Goal: Task Accomplishment & Management: Use online tool/utility

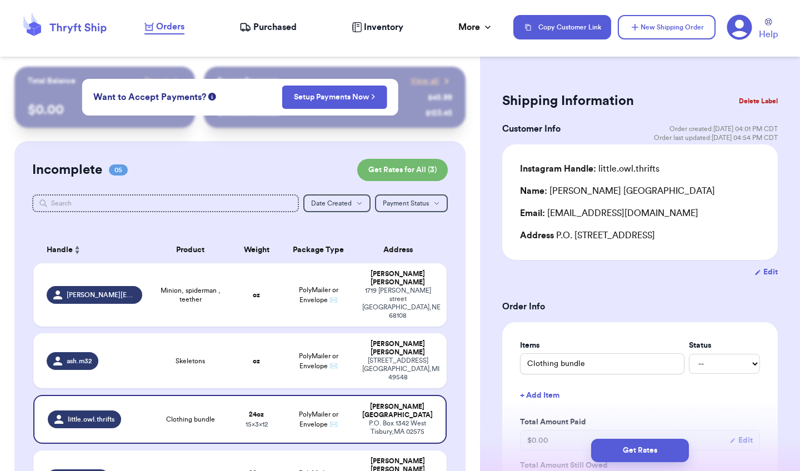
scroll to position [78, 0]
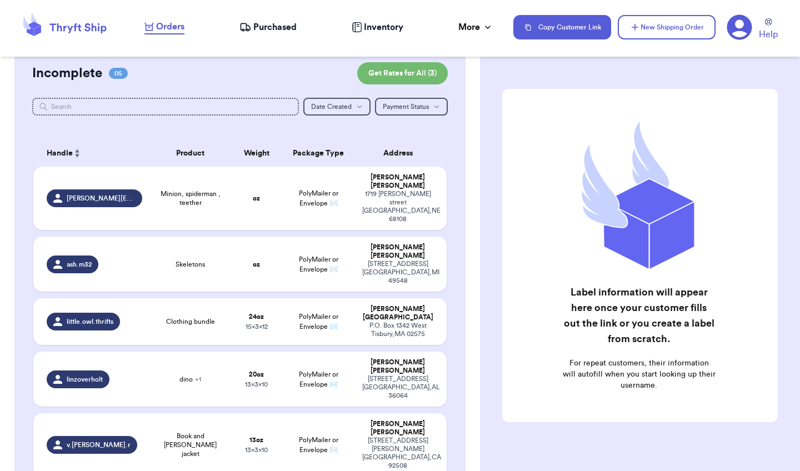
scroll to position [92, 0]
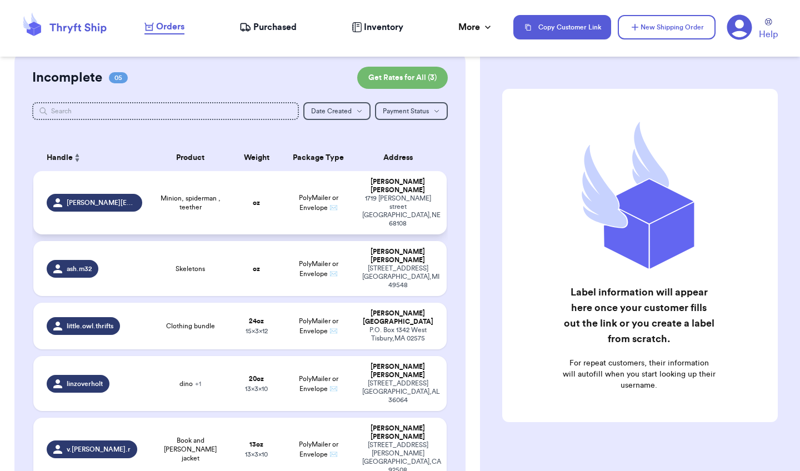
click at [268, 189] on td "oz" at bounding box center [256, 202] width 49 height 63
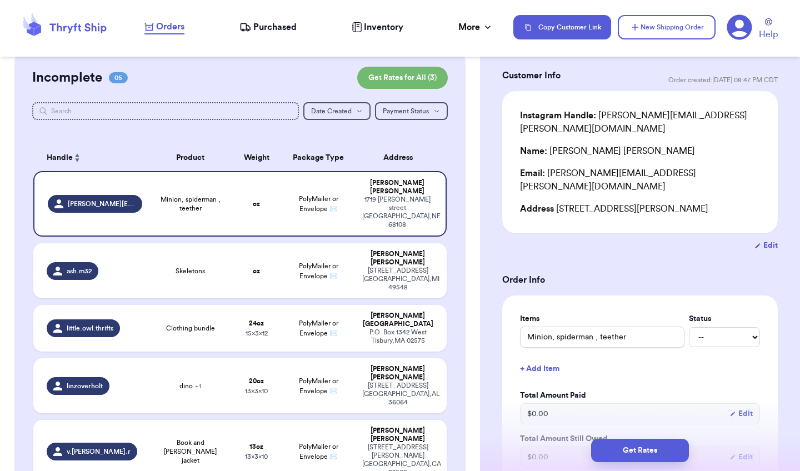
scroll to position [57, 0]
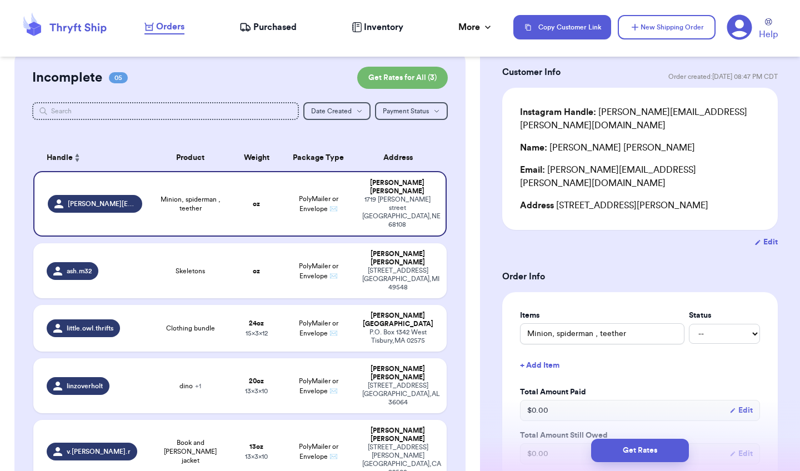
click at [547, 353] on button "+ Add Item" at bounding box center [639, 365] width 249 height 24
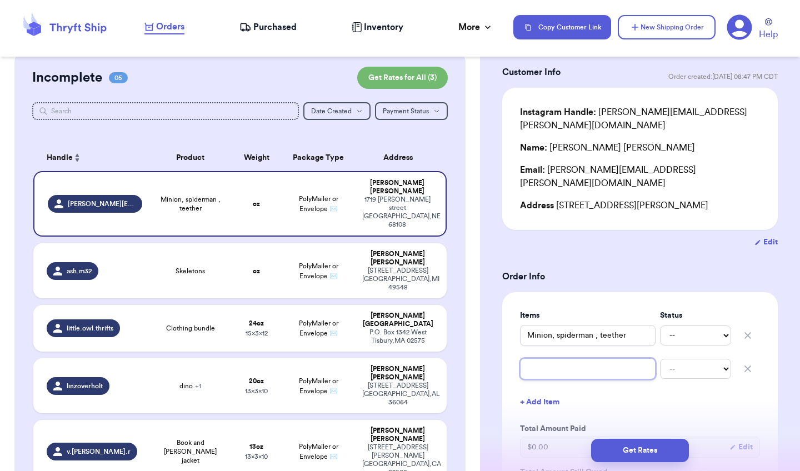
click at [556, 358] on input "text" at bounding box center [588, 368] width 136 height 21
type input "s"
type input "sp"
type input "spi"
type input "spid"
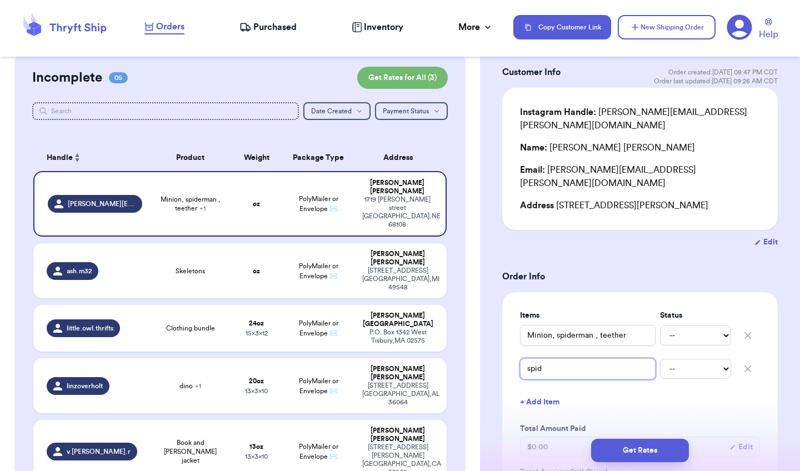
type input "spide"
type input "spider"
type input "spiderm"
type input "spidermN"
type input "spiderm"
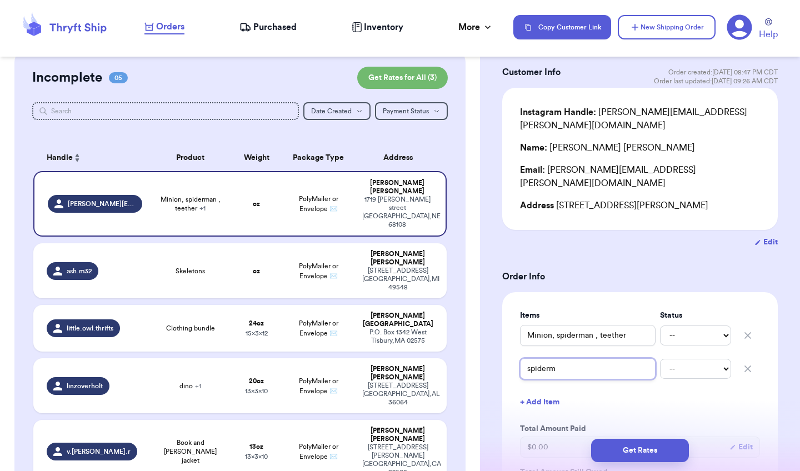
type input "spidermA"
type input "spidermAN"
type input "spidermA"
type input "spiderm"
type input "spiderma"
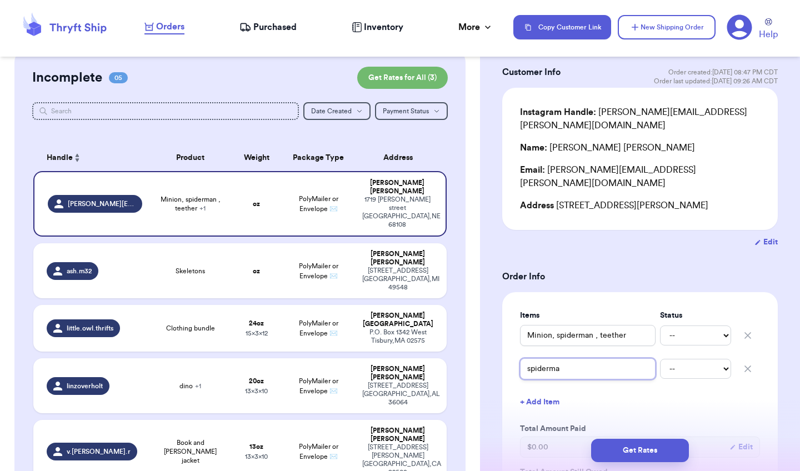
type input "spiderman"
type input "Spiderman"
drag, startPoint x: 654, startPoint y: 303, endPoint x: 534, endPoint y: 384, distance: 145.1
click at [534, 390] on button "+ Add Item" at bounding box center [639, 402] width 249 height 24
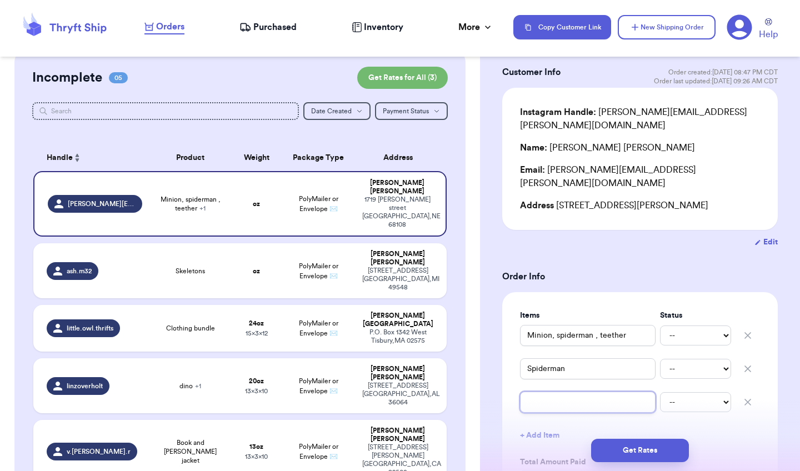
click at [563, 392] on input "text" at bounding box center [588, 402] width 136 height 21
type input "t"
type input "te"
type input "tee"
type input "teet"
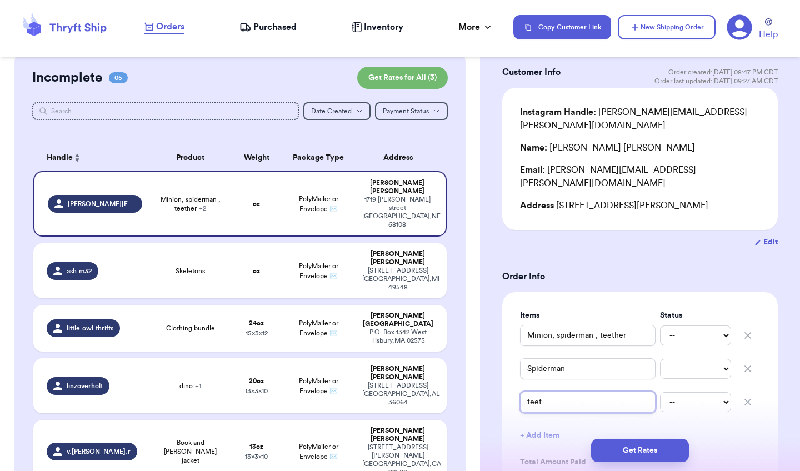
type input "teeth"
type input "teethe"
type input "teether"
click at [554, 325] on input "Minion, spiderman , teether" at bounding box center [588, 335] width 136 height 21
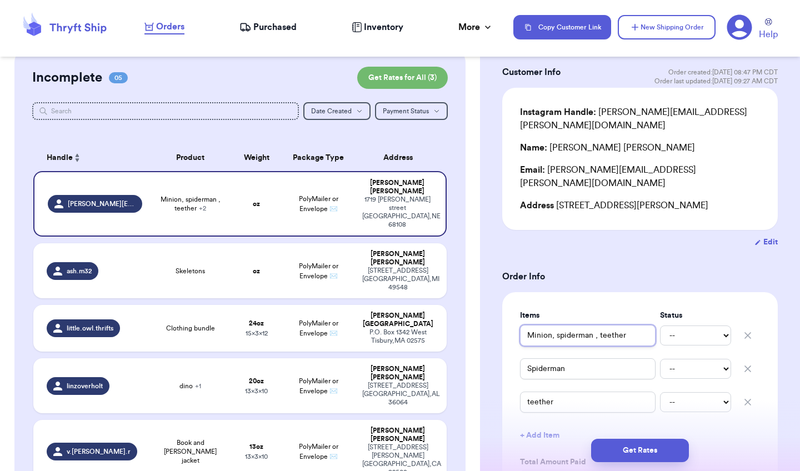
type input "Minion,"
type input "Minion"
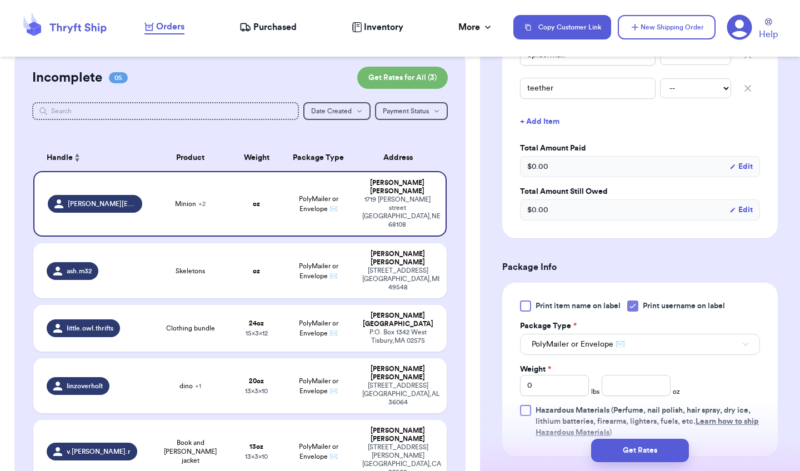
scroll to position [373, 0]
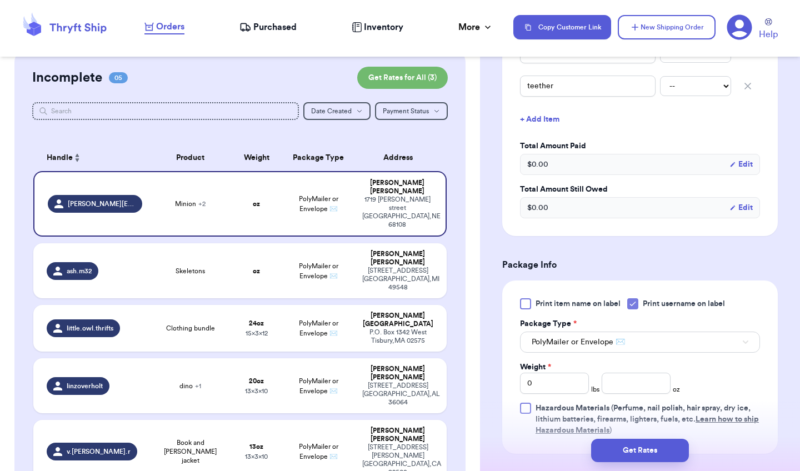
type input "Minion"
click at [632, 299] on icon at bounding box center [632, 303] width 9 height 9
click at [0, 0] on input "Print username on label" at bounding box center [0, 0] width 0 height 0
click at [581, 373] on input "0" at bounding box center [554, 383] width 69 height 21
type input "1"
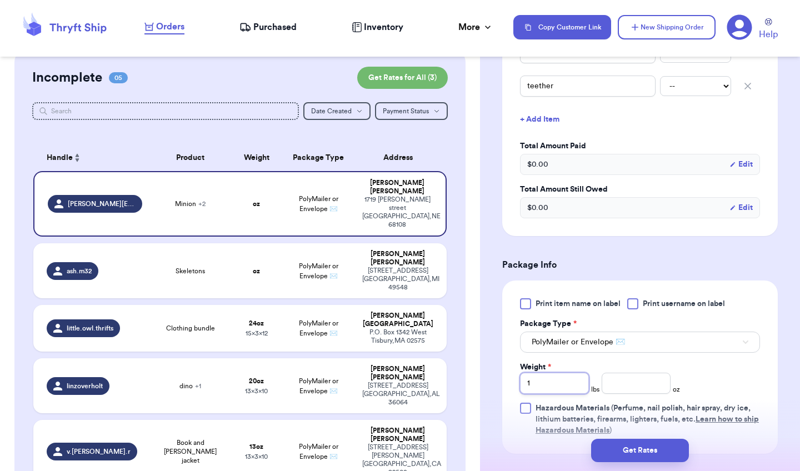
type input "14"
type input "1"
click at [620, 373] on input "number" at bounding box center [635, 383] width 69 height 21
type input "1"
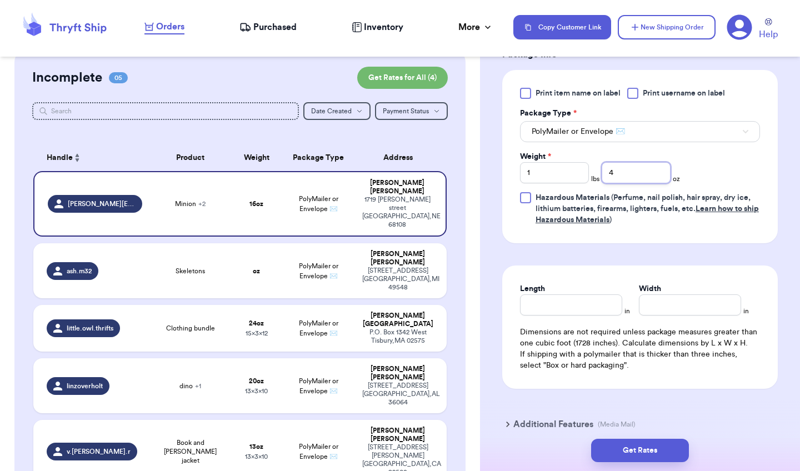
scroll to position [584, 0]
type input "4"
click at [584, 293] on input "Length" at bounding box center [571, 303] width 102 height 21
type input "12"
click at [660, 293] on input "Width *" at bounding box center [690, 303] width 102 height 21
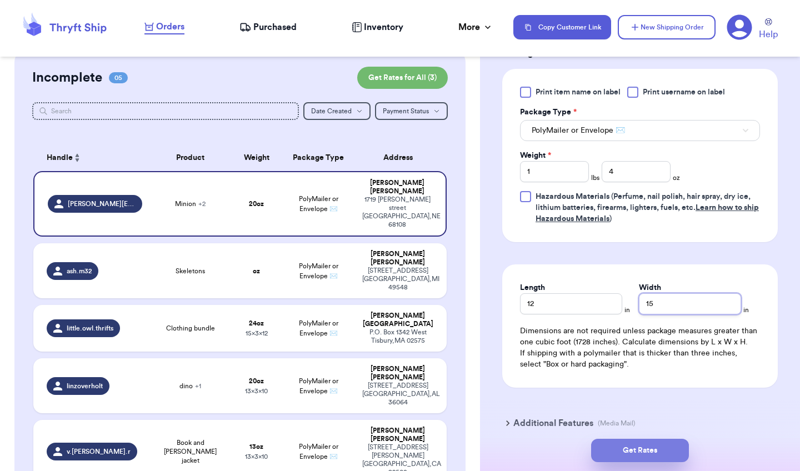
type input "15"
click at [662, 454] on button "Get Rates" at bounding box center [640, 450] width 98 height 23
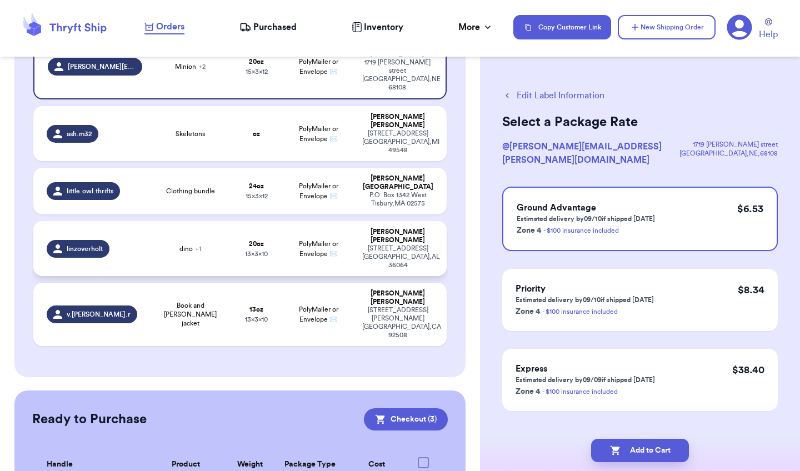
scroll to position [229, 0]
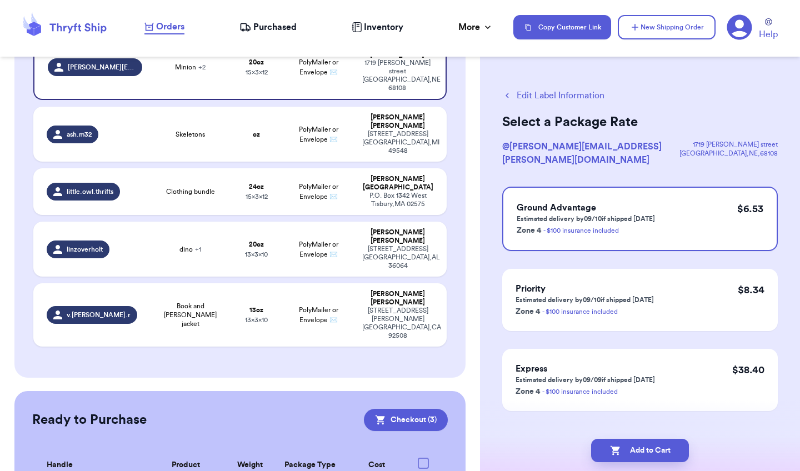
click at [286, 26] on span "Purchased" at bounding box center [274, 27] width 43 height 13
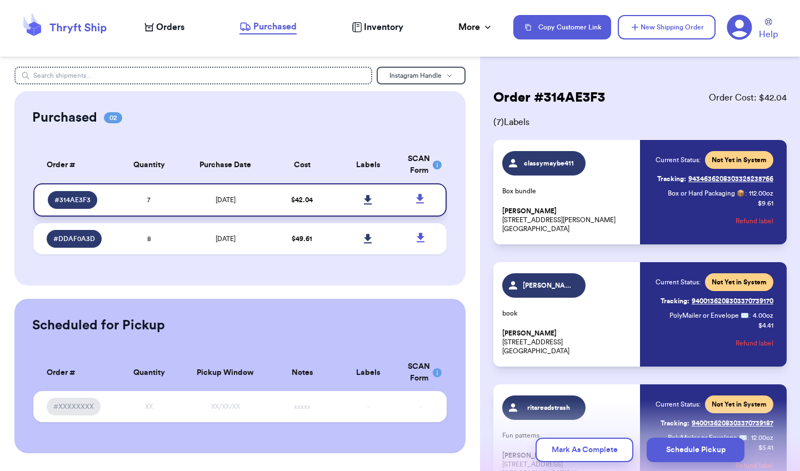
click at [370, 204] on icon at bounding box center [368, 199] width 8 height 9
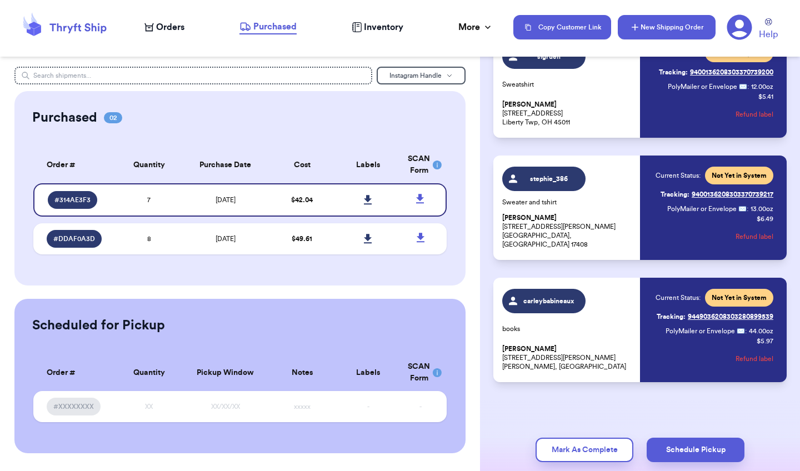
scroll to position [595, 0]
